Goal: Navigation & Orientation: Find specific page/section

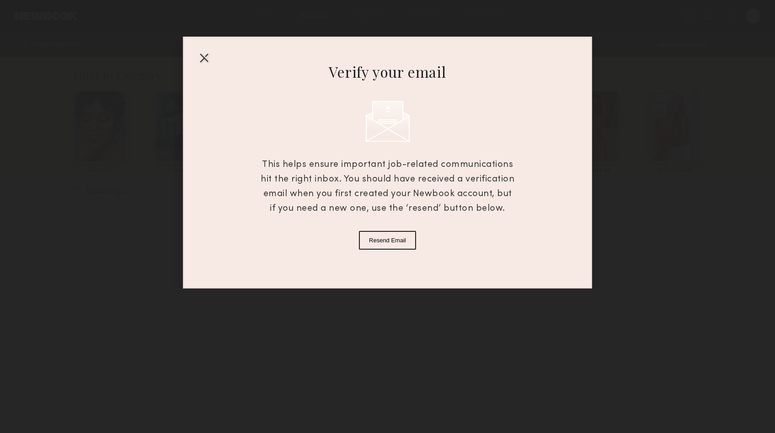
click at [201, 58] on div at bounding box center [204, 57] width 15 height 15
click at [204, 54] on div at bounding box center [204, 57] width 15 height 15
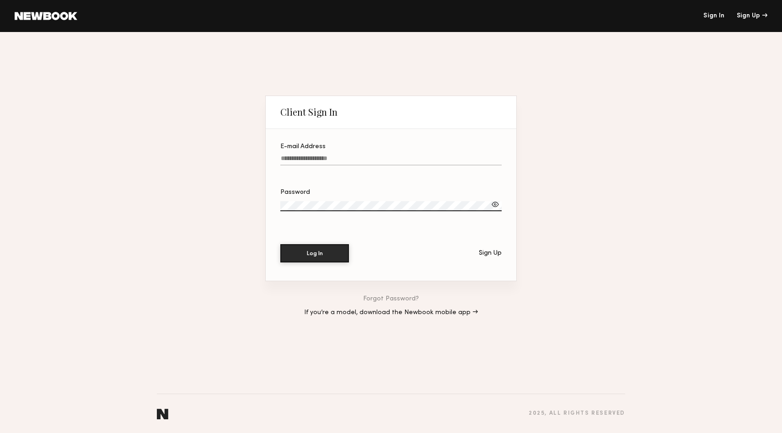
click at [61, 14] on link at bounding box center [46, 16] width 63 height 8
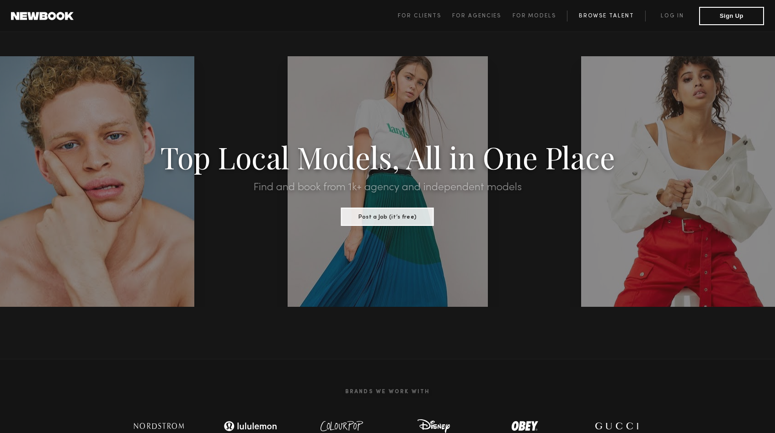
click at [604, 18] on link "Browse Talent" at bounding box center [606, 16] width 78 height 11
